Goal: Information Seeking & Learning: Learn about a topic

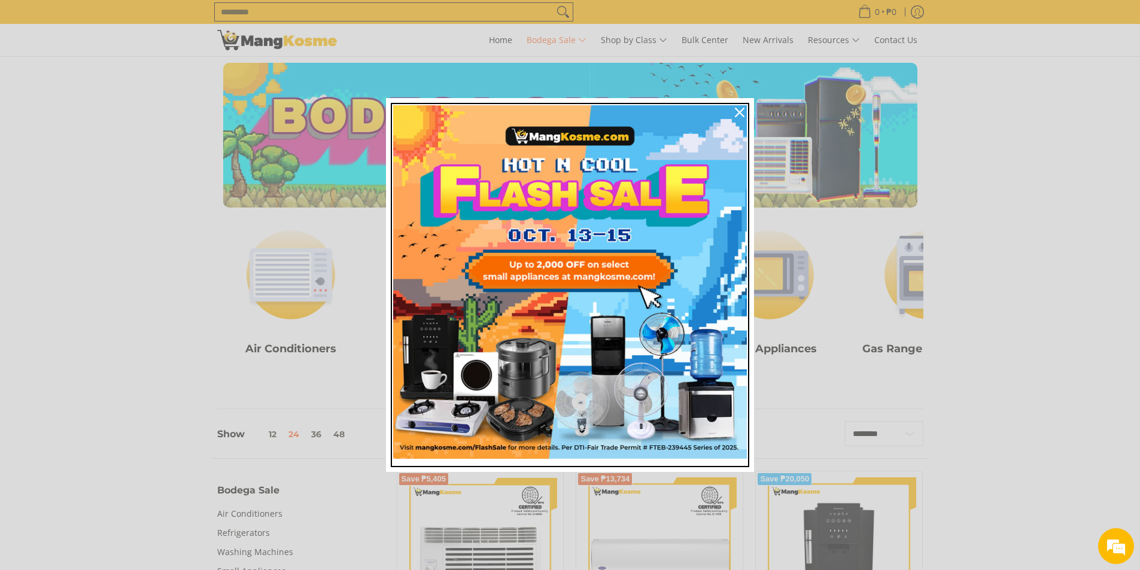
click at [556, 280] on img "Marketing offer form" at bounding box center [570, 282] width 354 height 354
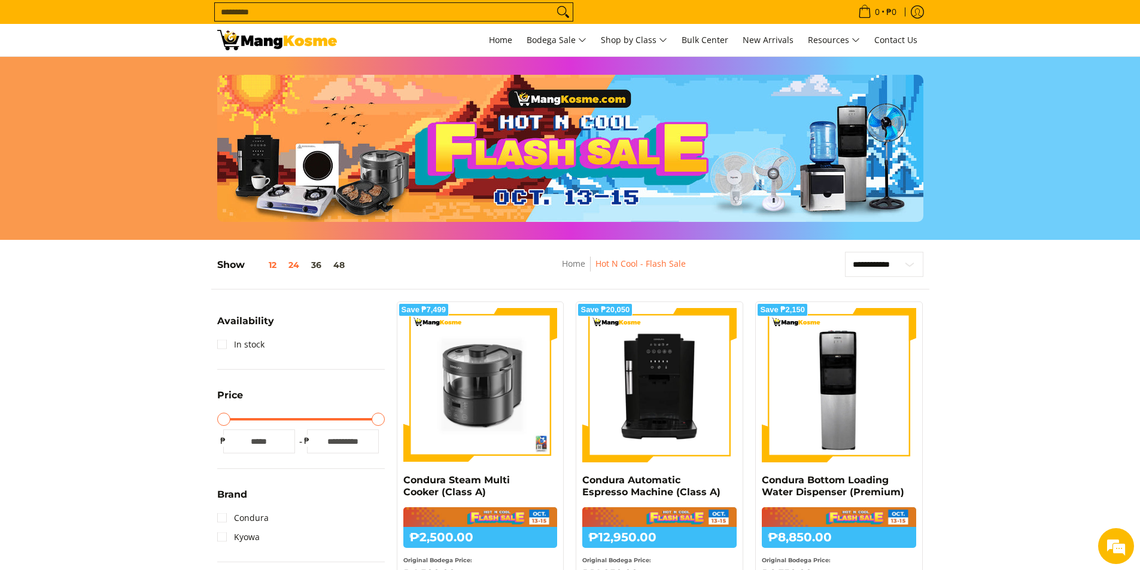
click at [272, 262] on button "12" at bounding box center [264, 265] width 38 height 10
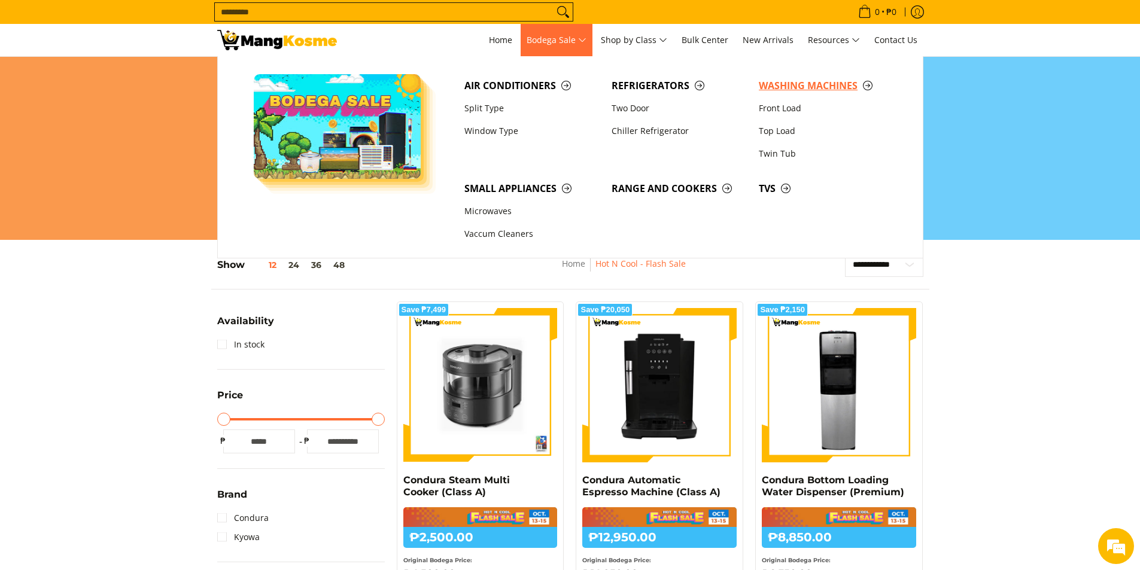
click at [838, 83] on span "Washing Machines" at bounding box center [826, 85] width 135 height 15
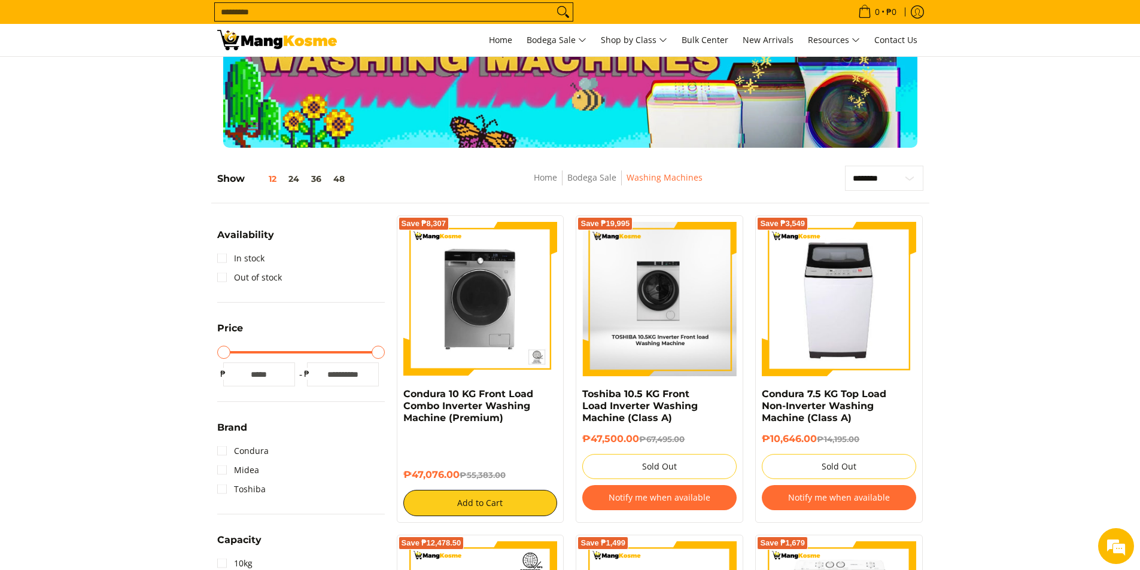
scroll to position [120, 0]
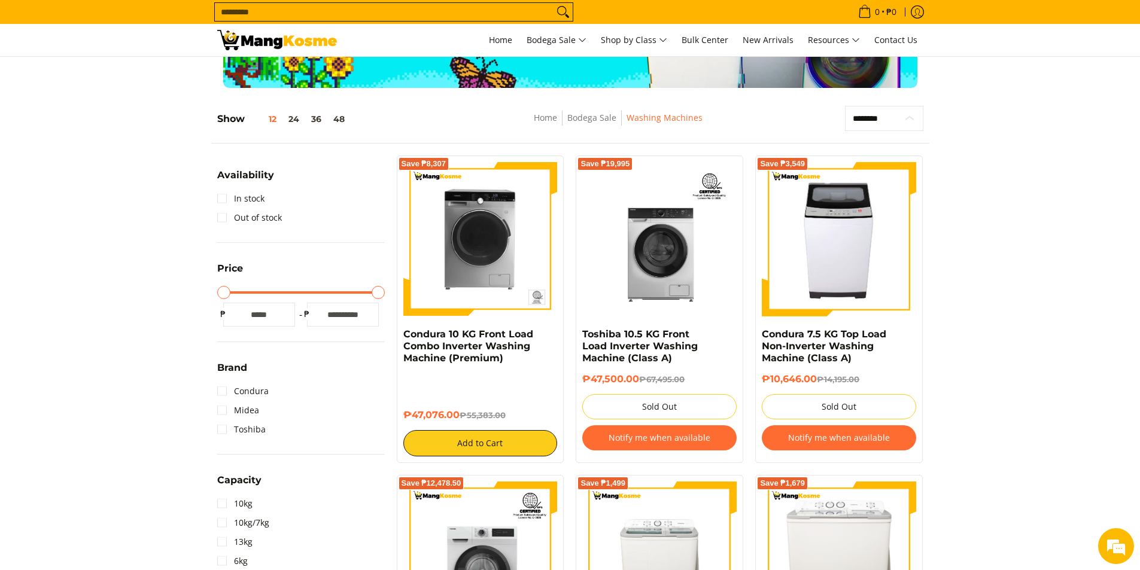
click at [908, 117] on select "**********" at bounding box center [884, 118] width 78 height 25
select select "**********"
click at [845, 106] on select "**********" at bounding box center [884, 118] width 78 height 25
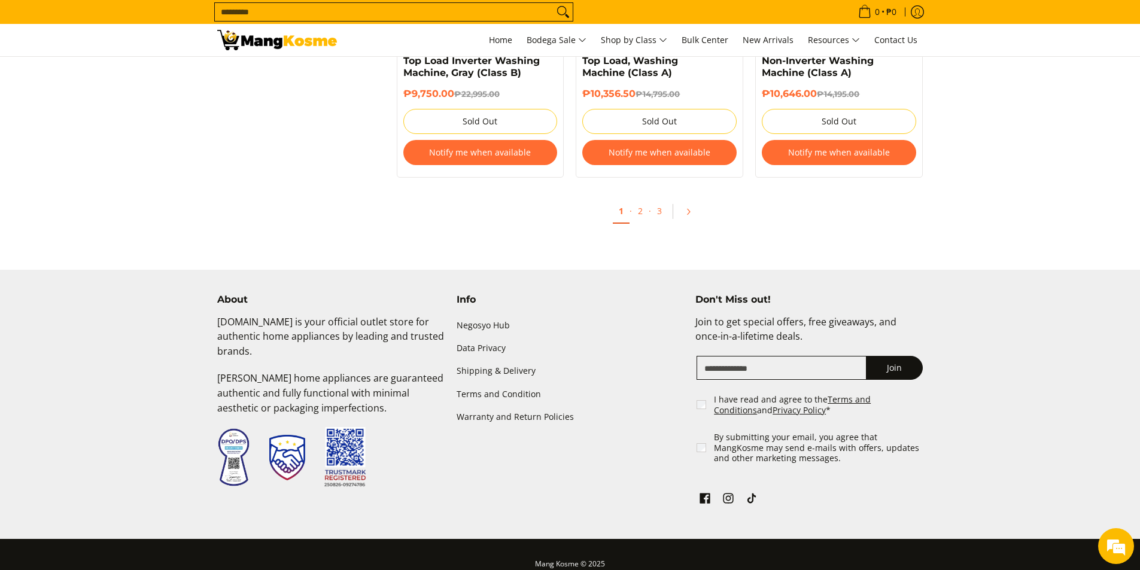
scroll to position [1366, 0]
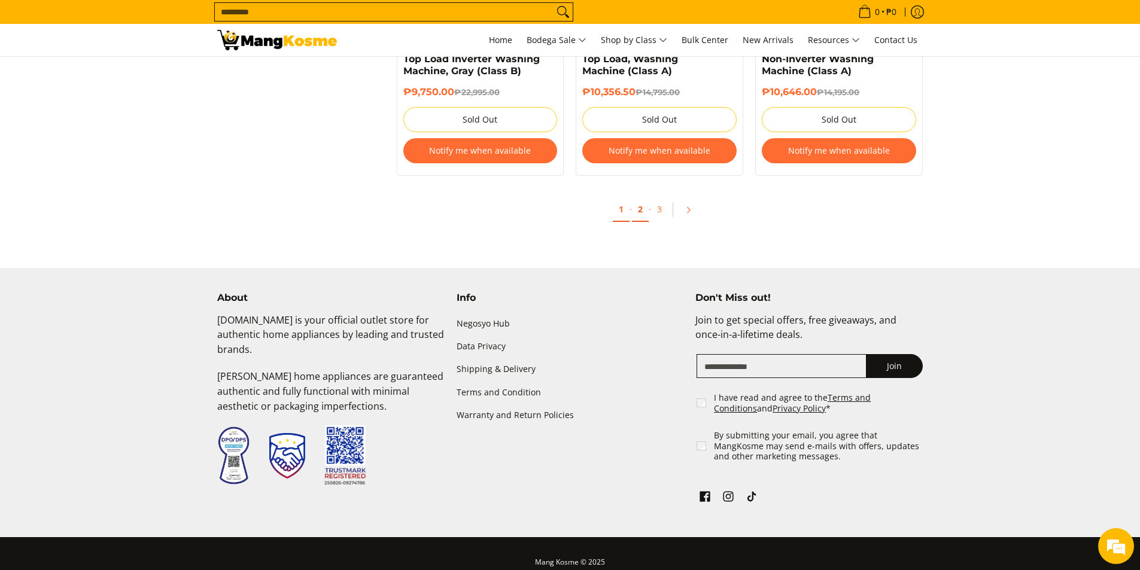
click at [636, 208] on link "2" at bounding box center [640, 209] width 17 height 25
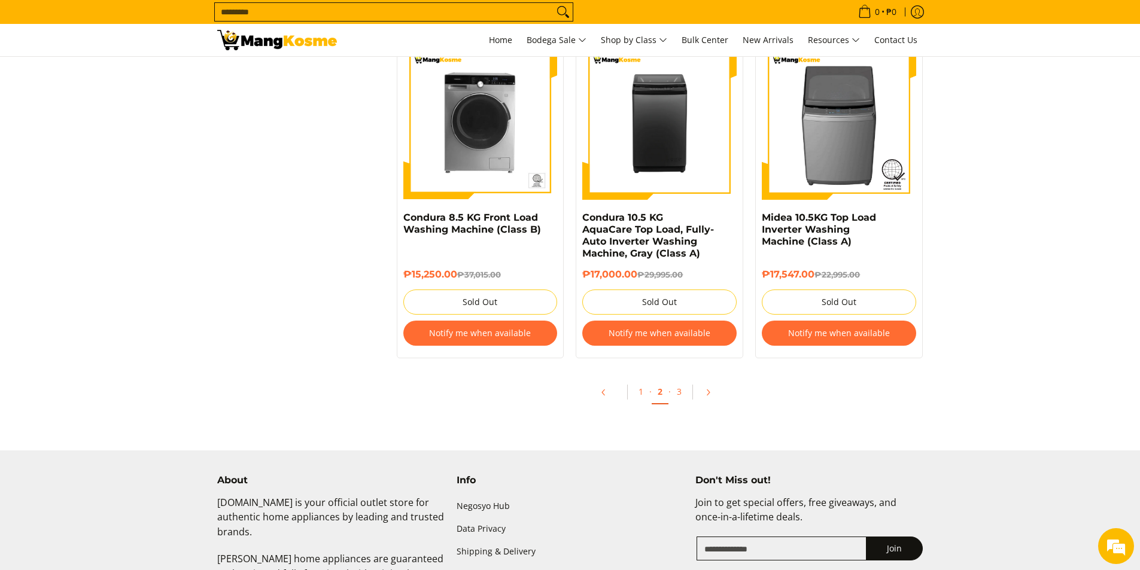
scroll to position [1197, 0]
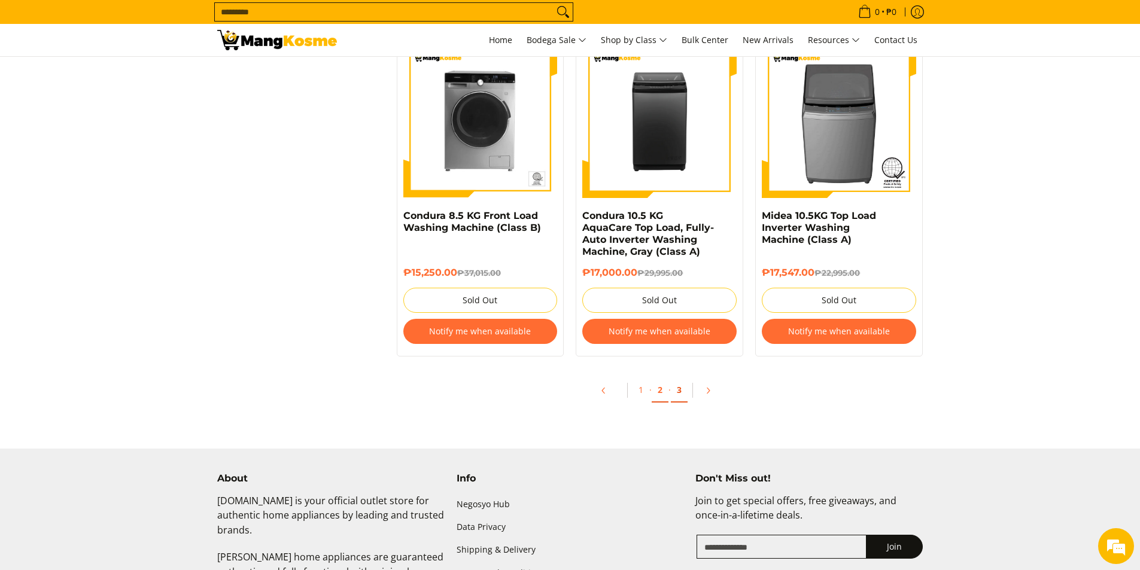
click at [683, 391] on link "3" at bounding box center [679, 390] width 17 height 25
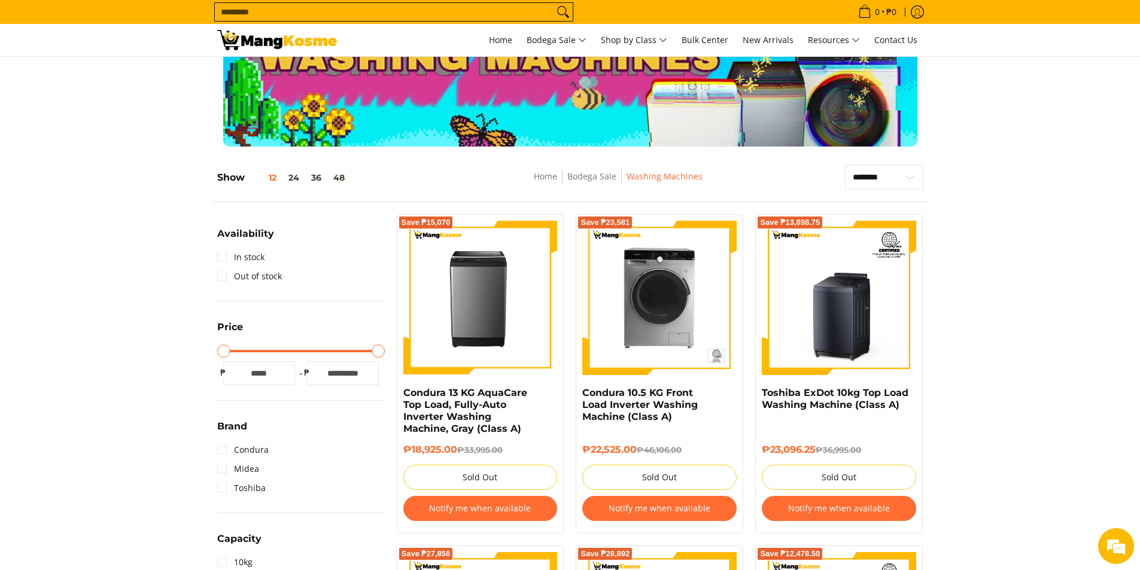
scroll to position [60, 0]
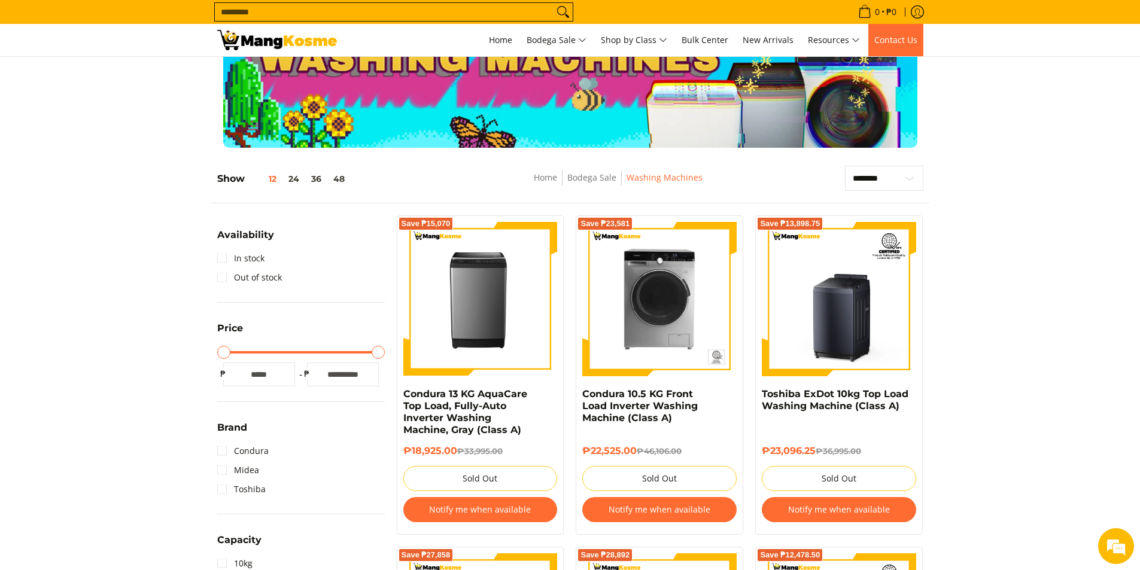
click at [885, 42] on span "Contact Us" at bounding box center [895, 39] width 43 height 11
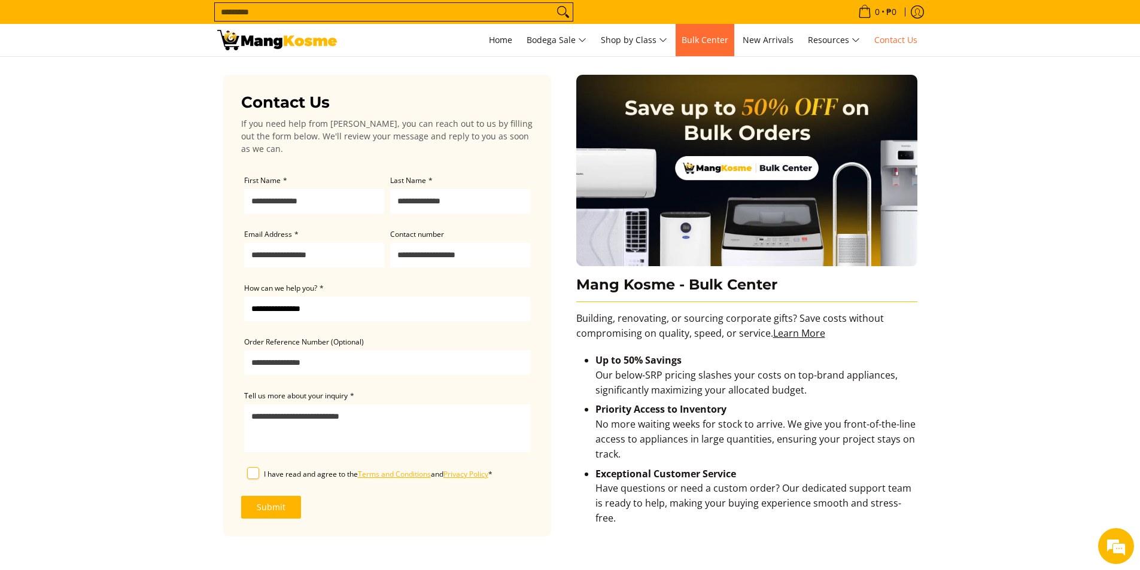
click at [710, 41] on span "Bulk Center" at bounding box center [705, 39] width 47 height 11
click at [913, 38] on span "Contact Us" at bounding box center [895, 39] width 43 height 11
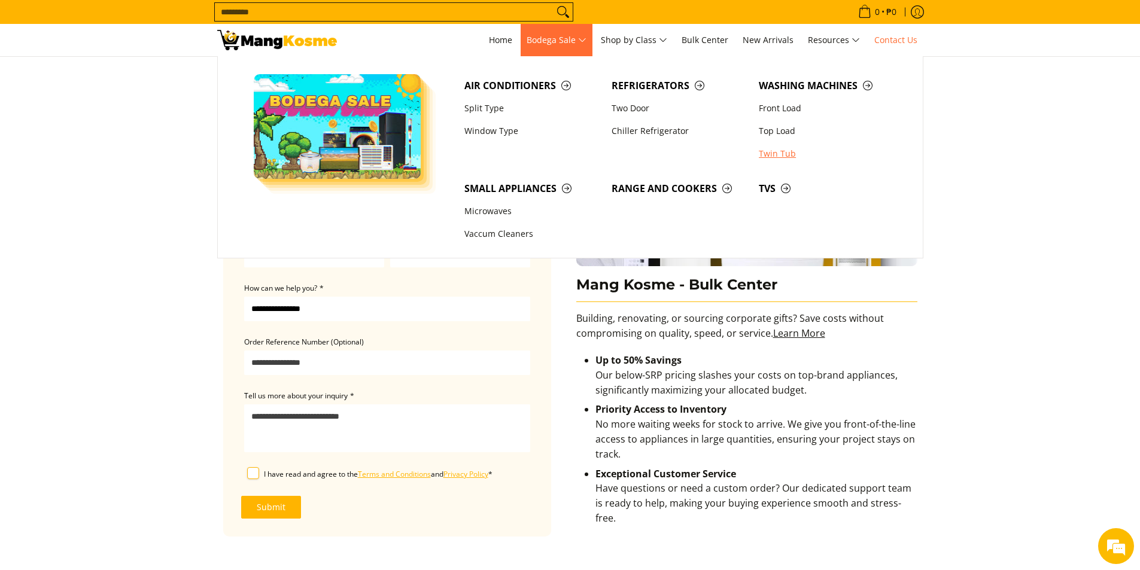
click at [786, 148] on link "Twin Tub" at bounding box center [826, 153] width 147 height 23
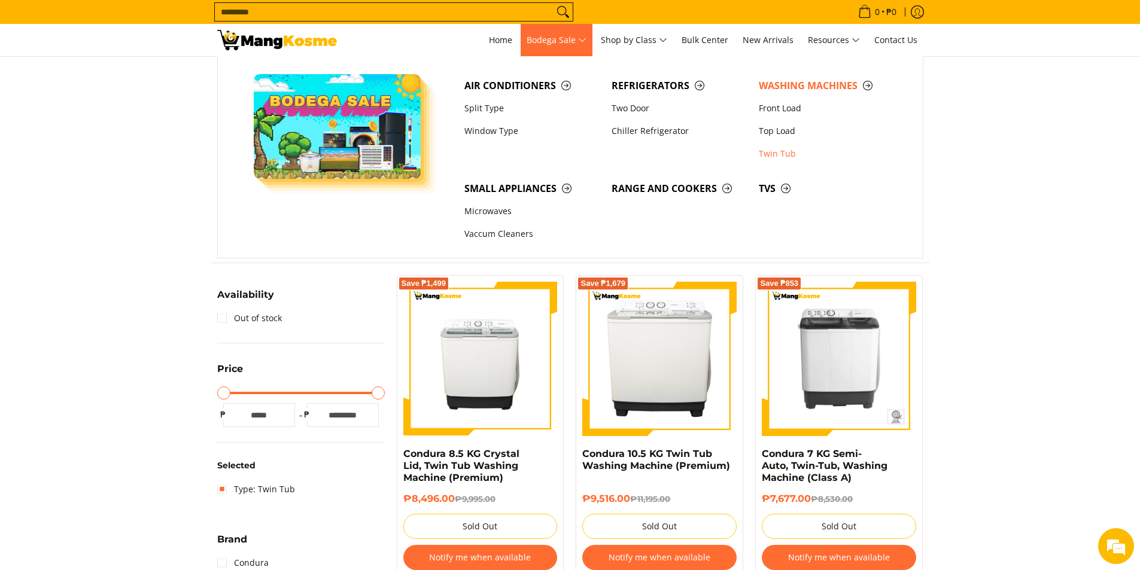
click at [561, 51] on link "Bodega Sale" at bounding box center [557, 40] width 72 height 32
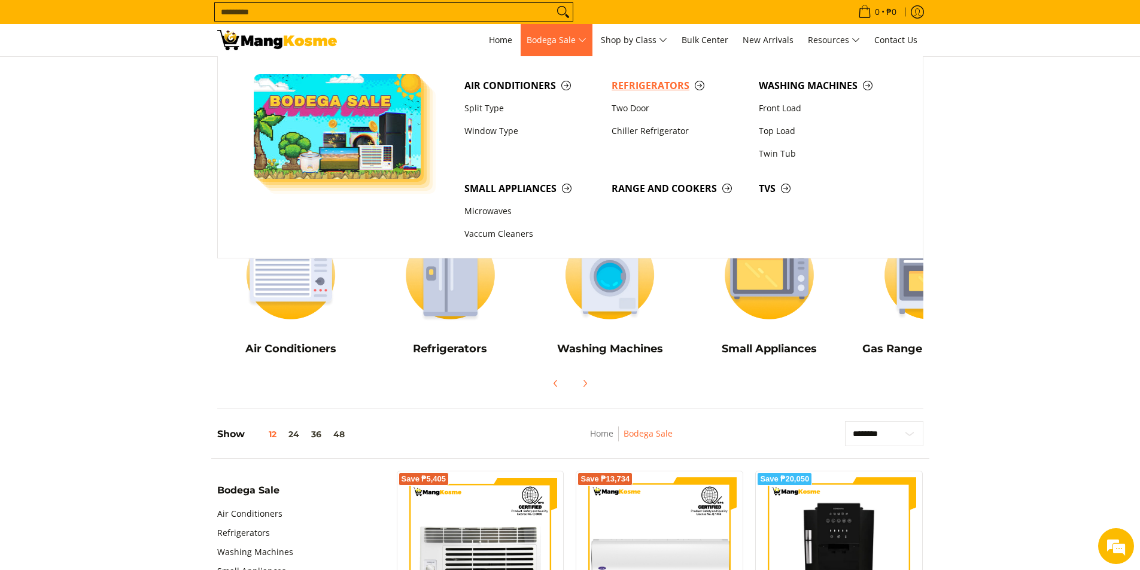
click at [643, 82] on span "Refrigerators" at bounding box center [679, 85] width 135 height 15
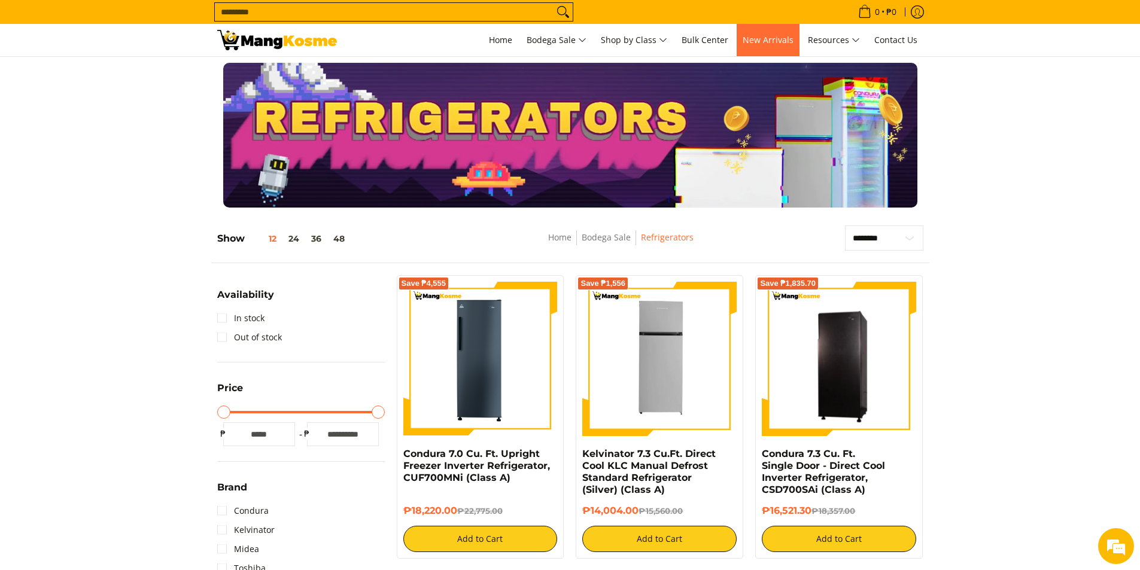
click at [765, 41] on span "New Arrivals" at bounding box center [768, 39] width 51 height 11
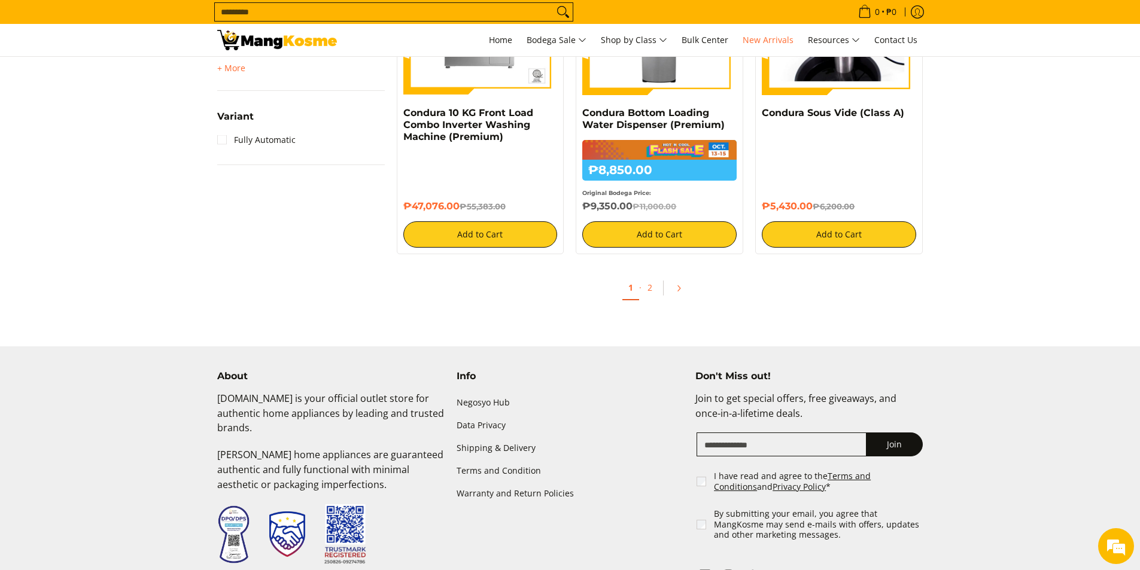
scroll to position [1197, 0]
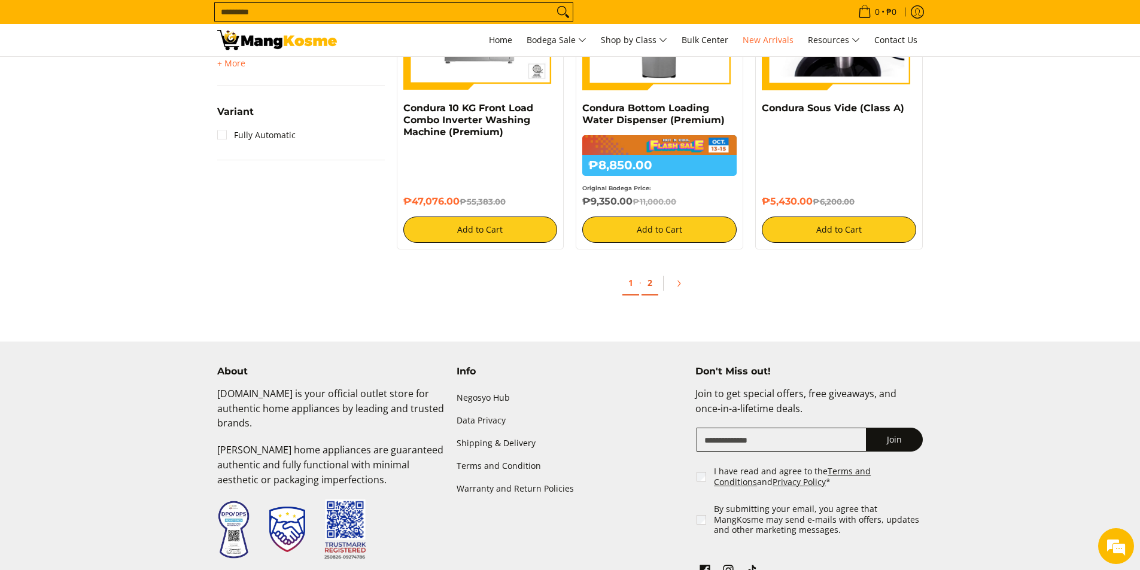
click at [651, 288] on link "2" at bounding box center [650, 283] width 17 height 25
